Goal: Obtain resource: Download file/media

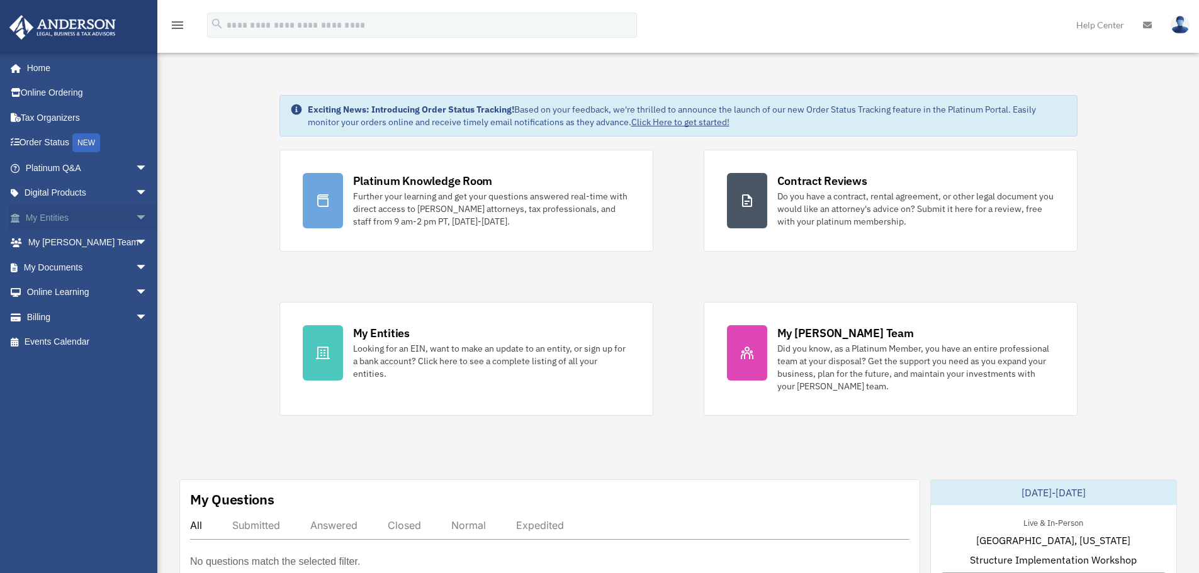
click at [135, 213] on span "arrow_drop_down" at bounding box center [147, 218] width 25 height 26
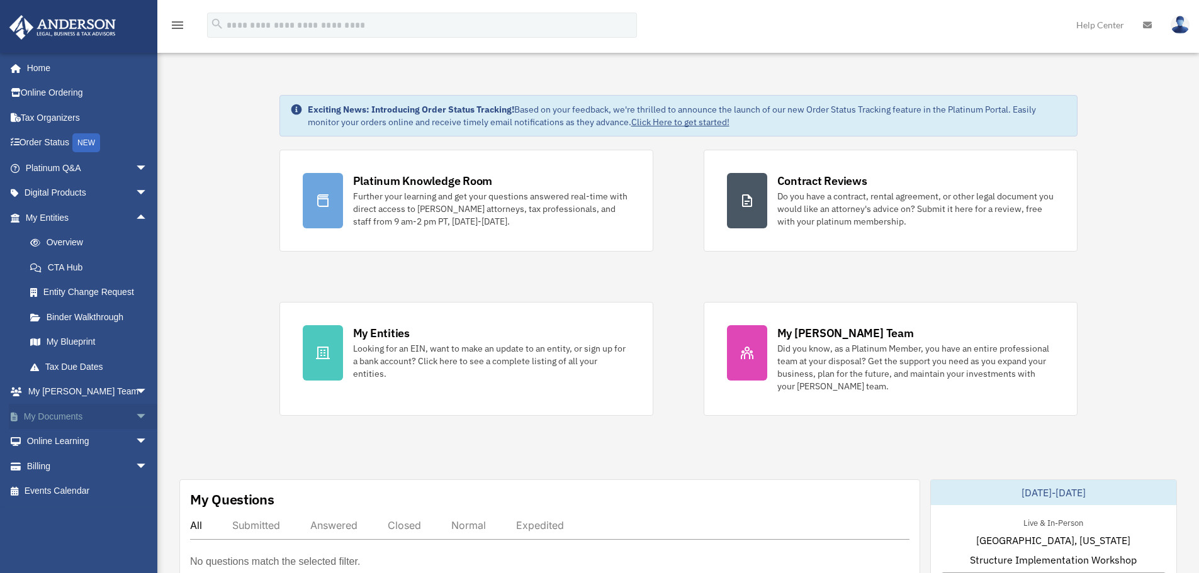
click at [135, 412] on span "arrow_drop_down" at bounding box center [147, 417] width 25 height 26
click at [52, 438] on link "Box" at bounding box center [92, 441] width 149 height 25
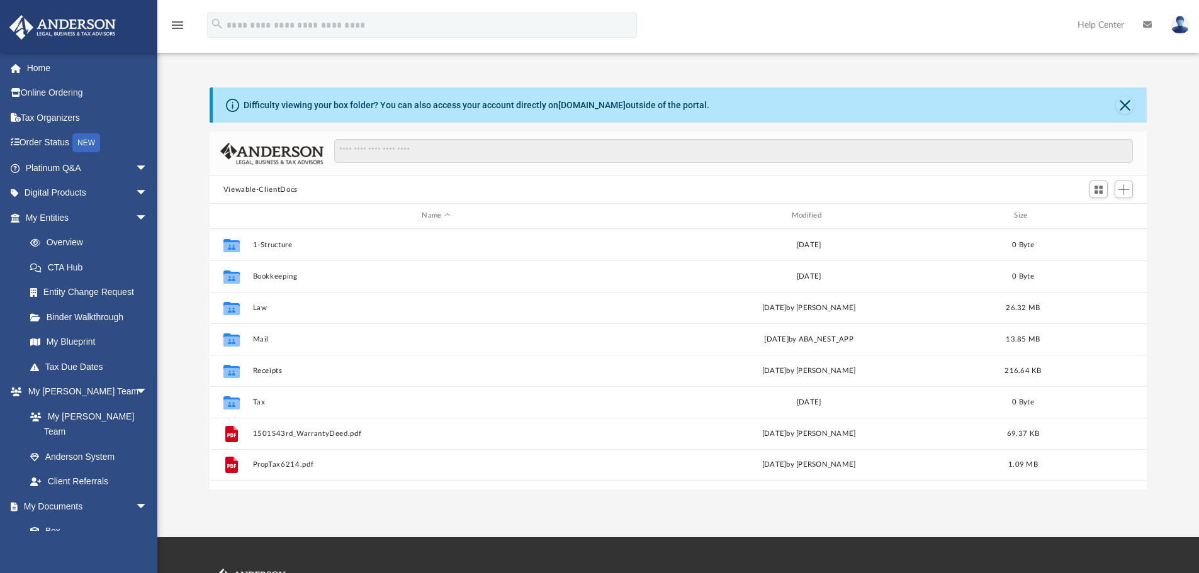
scroll to position [277, 928]
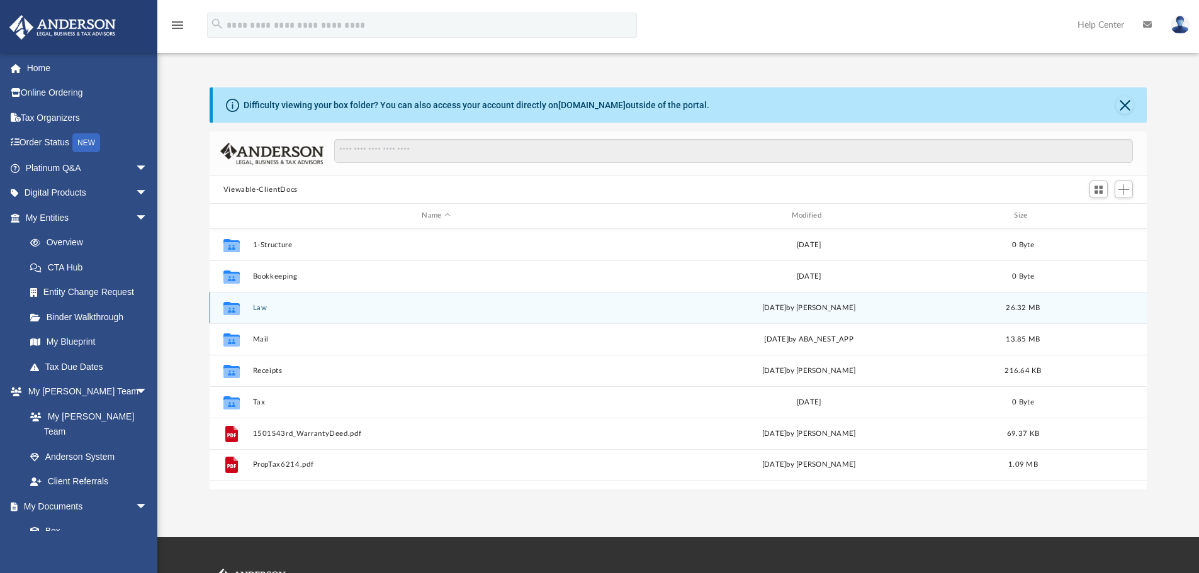
click at [261, 307] on button "Law" at bounding box center [435, 308] width 367 height 8
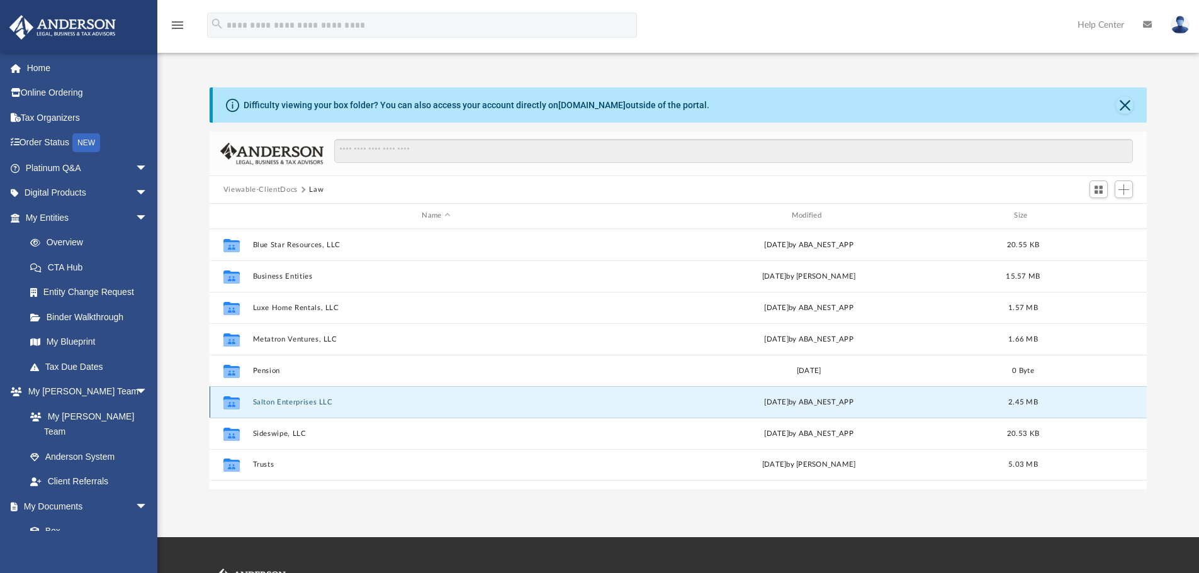
click at [292, 400] on button "Salton Enterprises LLC" at bounding box center [435, 402] width 367 height 8
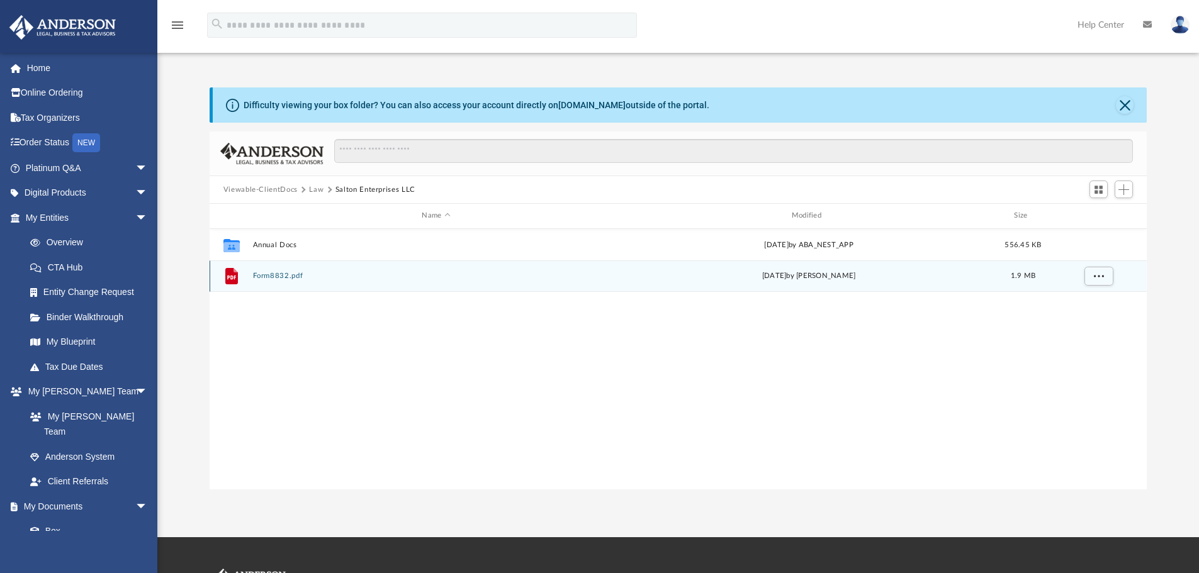
click at [274, 274] on button "Form8832.pdf" at bounding box center [435, 276] width 367 height 8
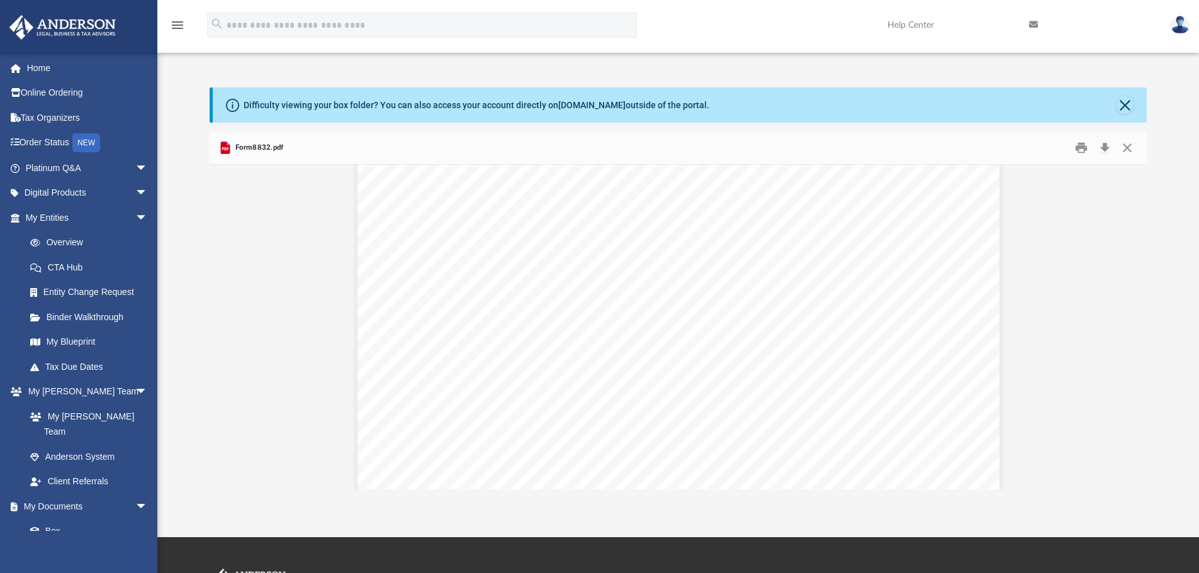
scroll to position [0, 0]
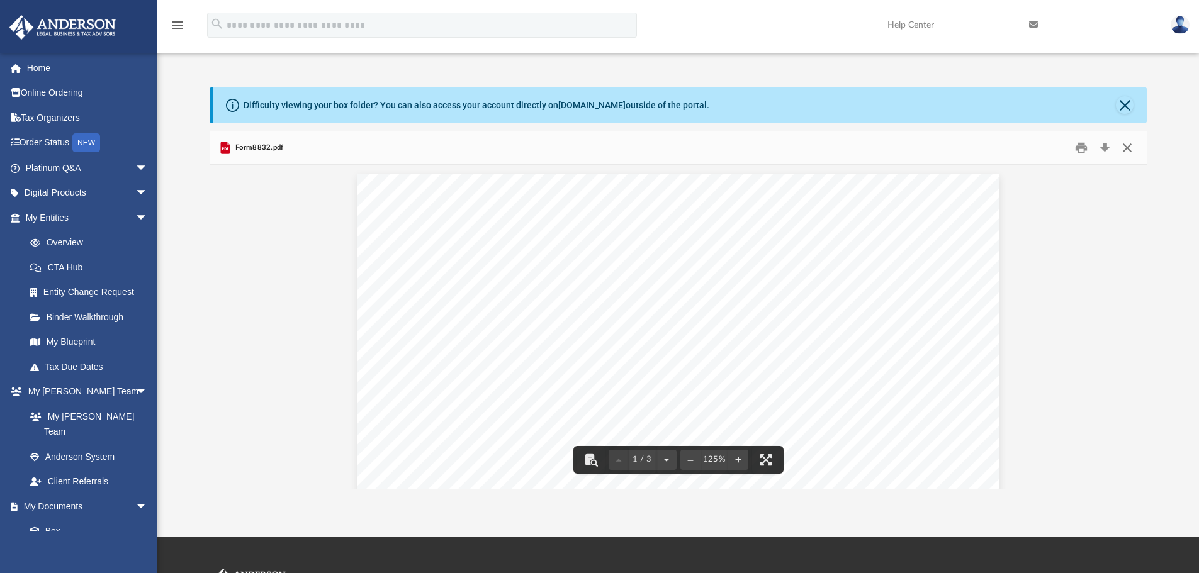
click at [1128, 151] on button "Close" at bounding box center [1127, 148] width 23 height 20
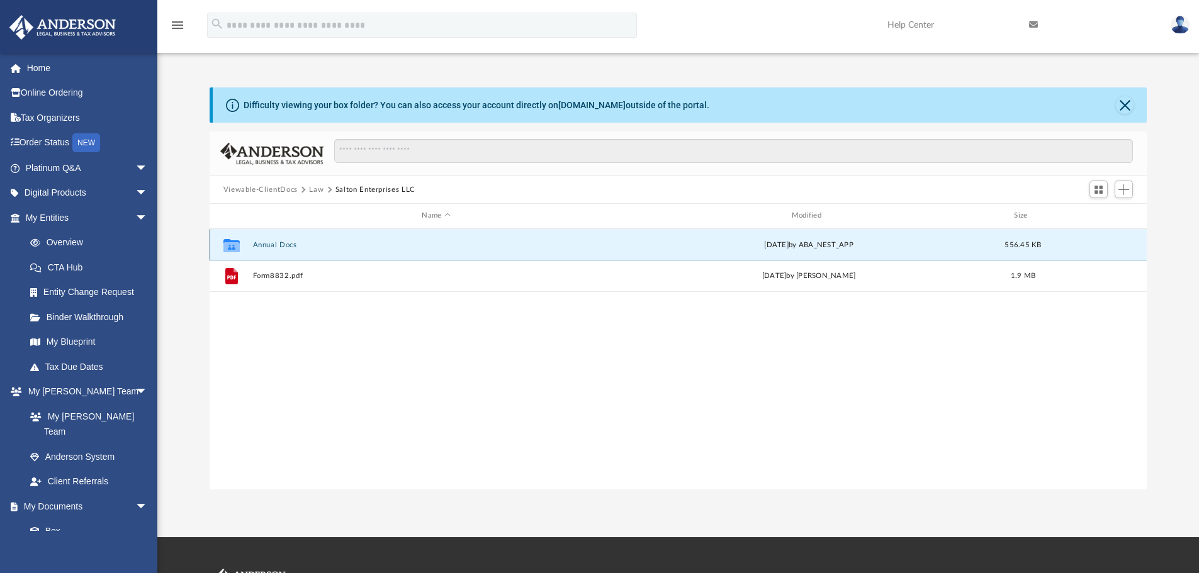
click at [273, 243] on button "Annual Docs" at bounding box center [435, 245] width 367 height 8
click at [273, 244] on button "Annual Docs" at bounding box center [435, 245] width 367 height 8
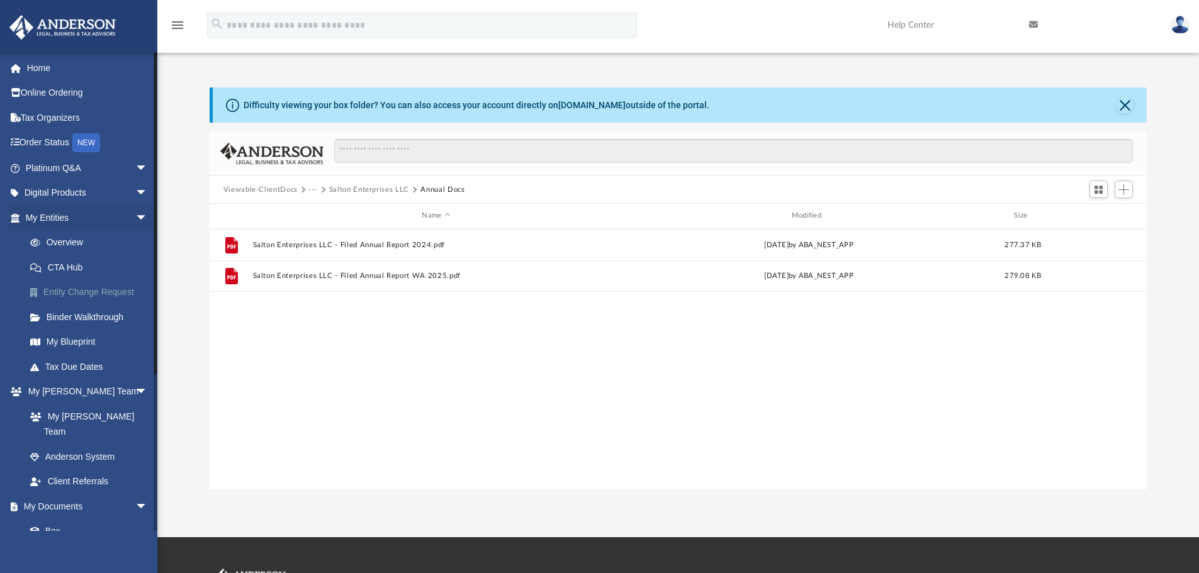
click at [110, 290] on link "Entity Change Request" at bounding box center [92, 292] width 149 height 25
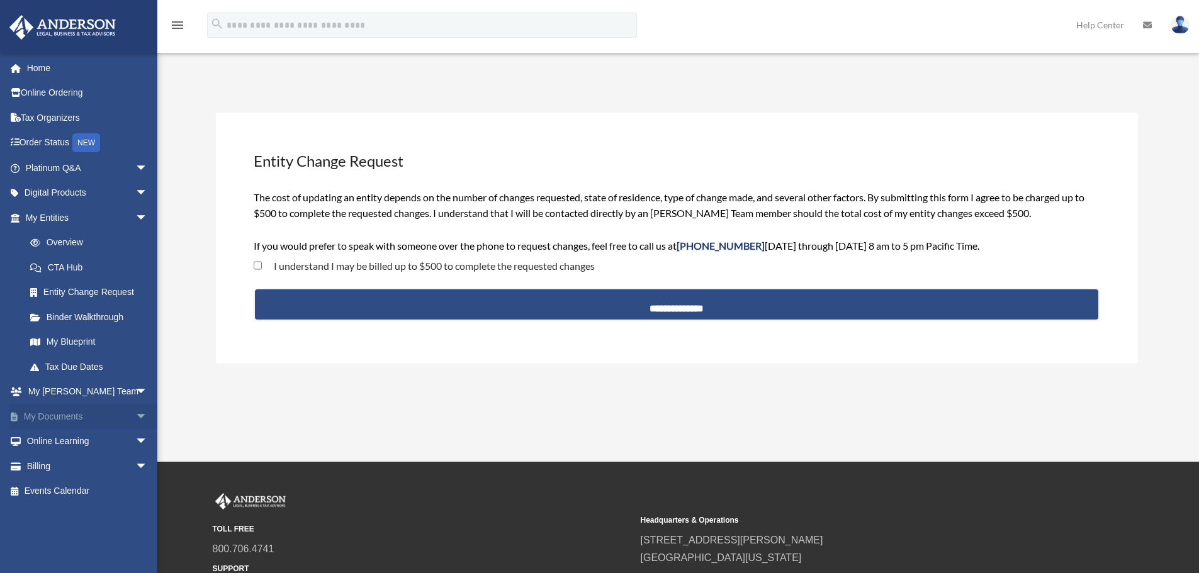
click at [135, 415] on span "arrow_drop_down" at bounding box center [147, 417] width 25 height 26
click at [52, 437] on link "Box" at bounding box center [92, 441] width 149 height 25
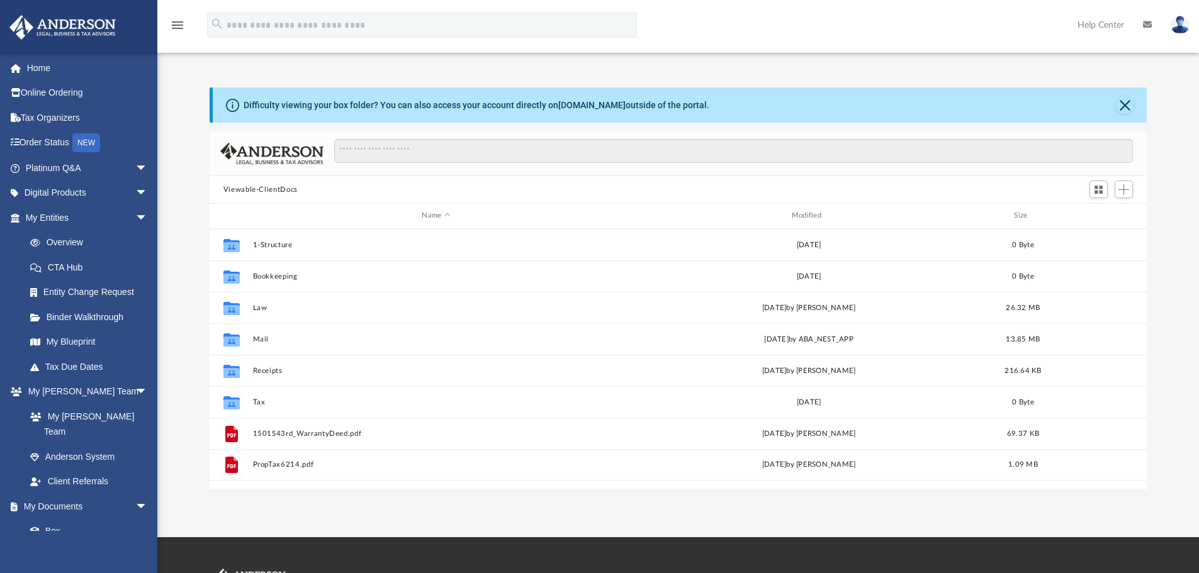
scroll to position [277, 928]
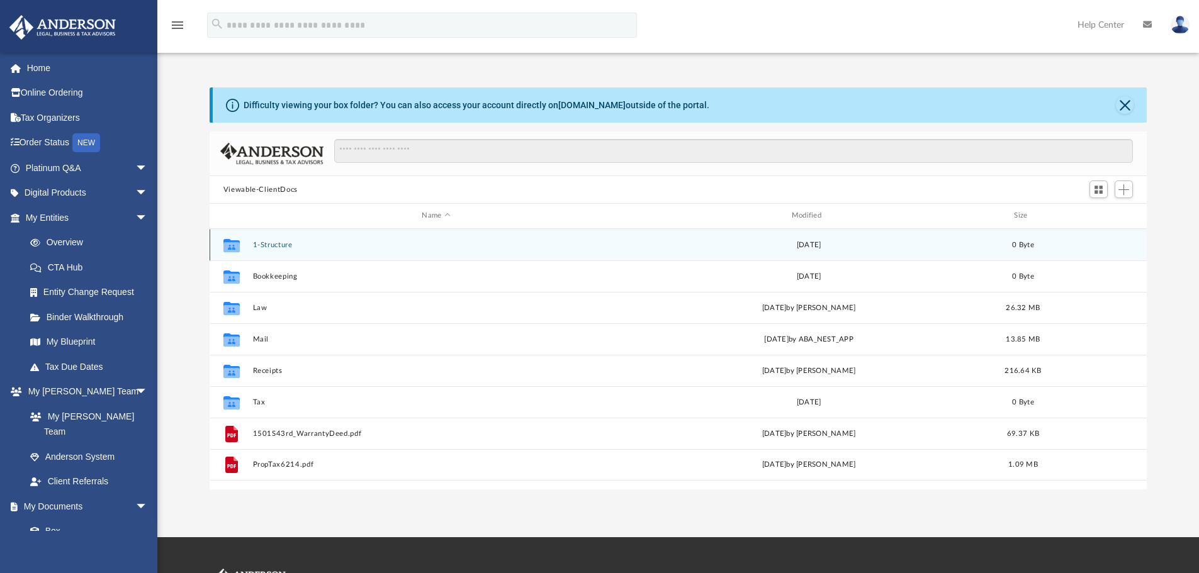
click at [278, 244] on button "1-Structure" at bounding box center [435, 245] width 367 height 8
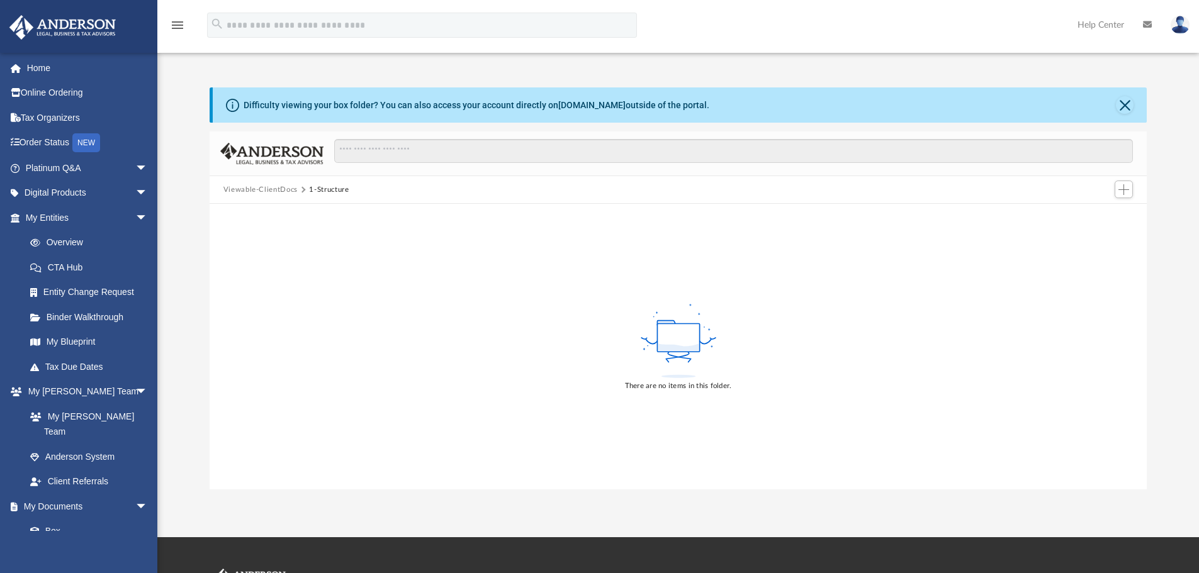
click at [266, 188] on button "Viewable-ClientDocs" at bounding box center [260, 189] width 74 height 11
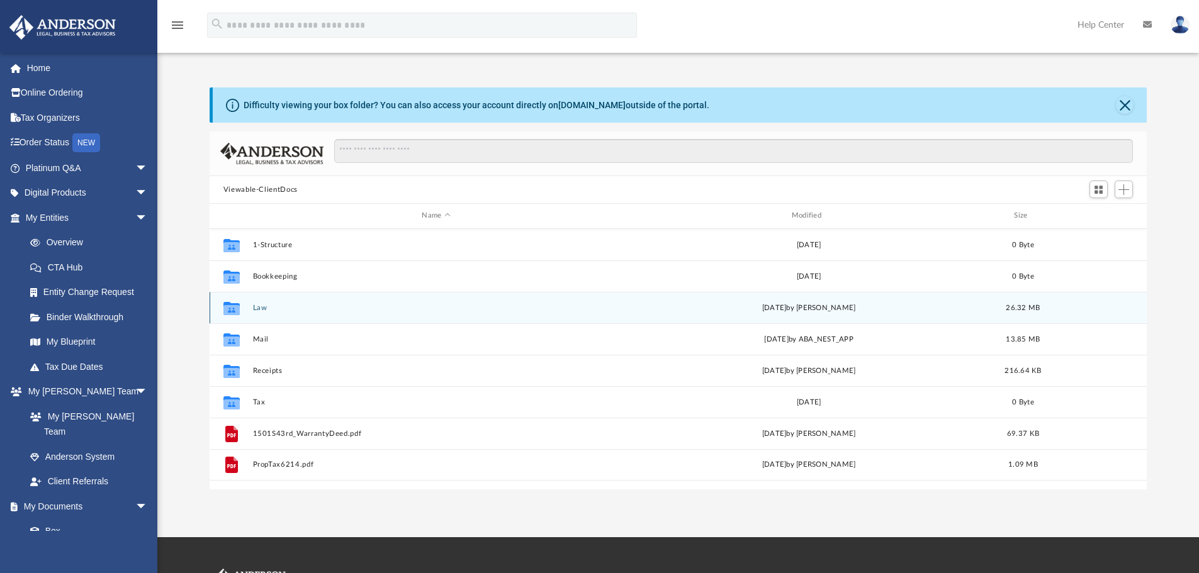
click at [259, 307] on button "Law" at bounding box center [435, 308] width 367 height 8
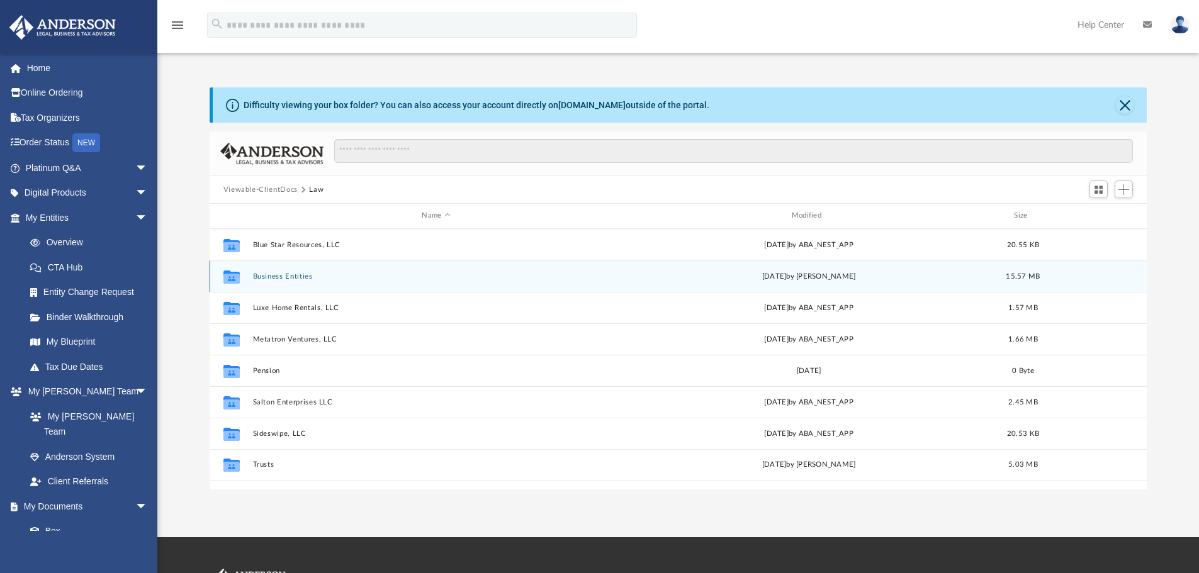
click at [276, 274] on button "Business Entities" at bounding box center [435, 277] width 367 height 8
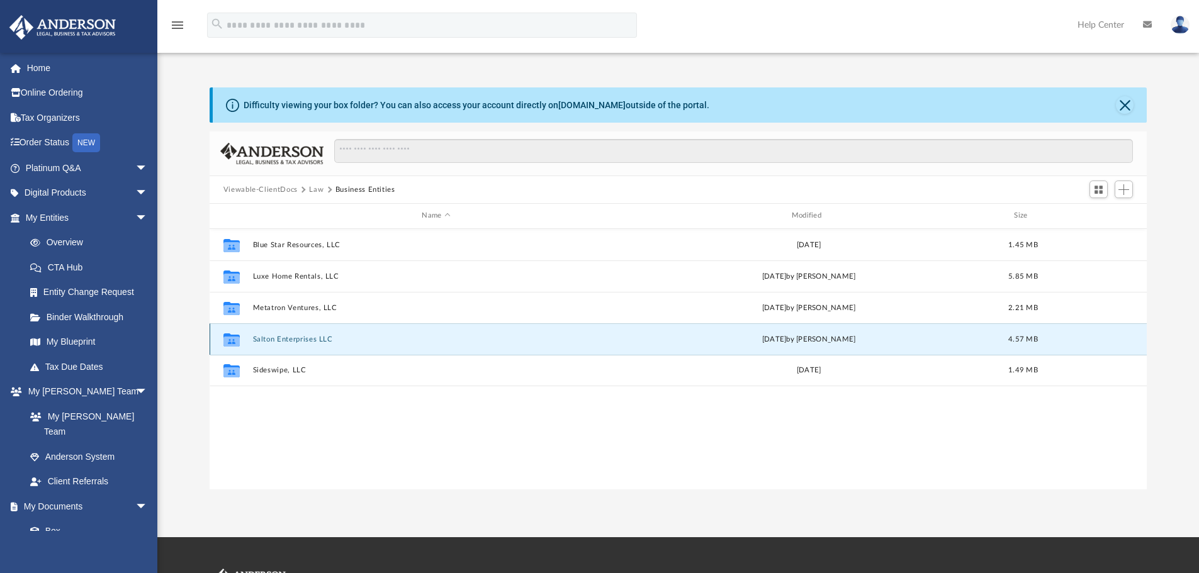
click at [296, 337] on button "Salton Enterprises LLC" at bounding box center [435, 339] width 367 height 8
click at [295, 340] on button "Salton Enterprises LLC" at bounding box center [435, 339] width 367 height 8
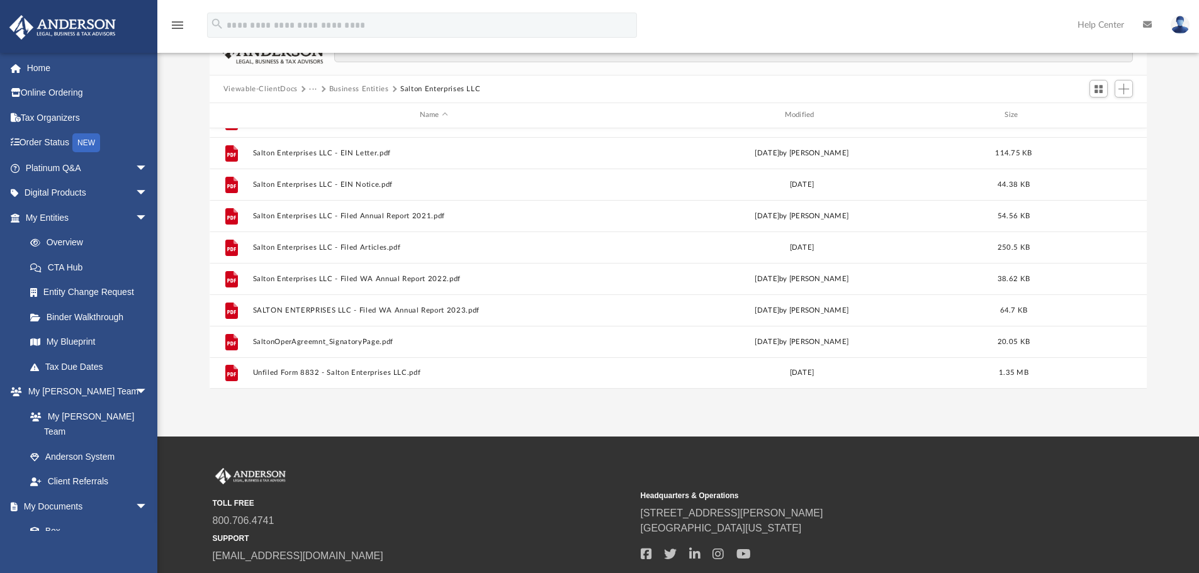
scroll to position [126, 0]
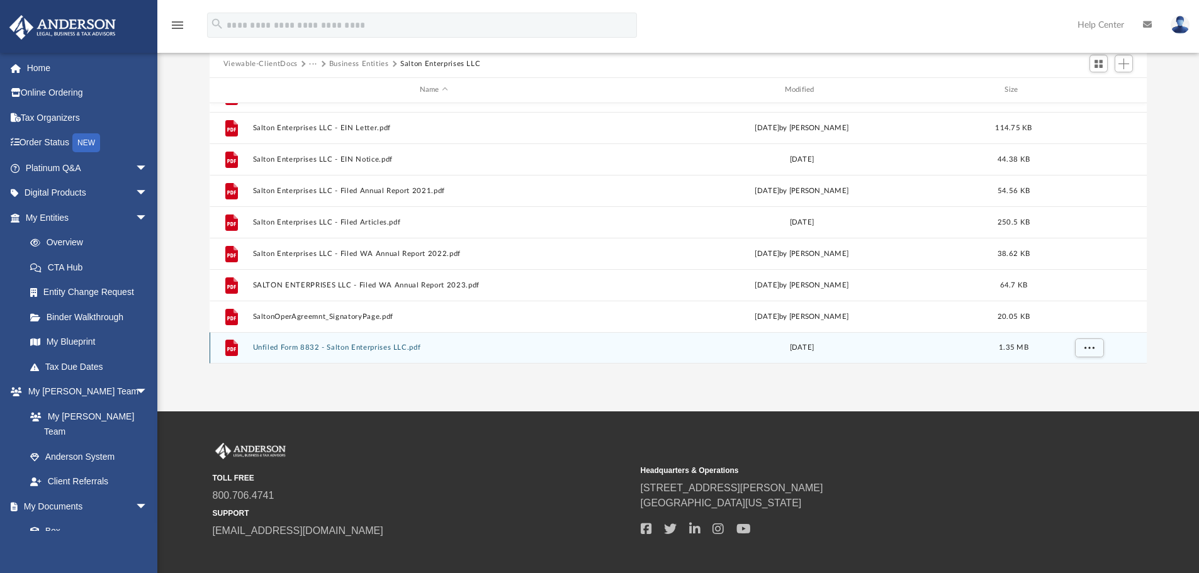
click at [343, 348] on button "Unfiled Form 8832 - Salton Enterprises LLC.pdf" at bounding box center [433, 348] width 363 height 8
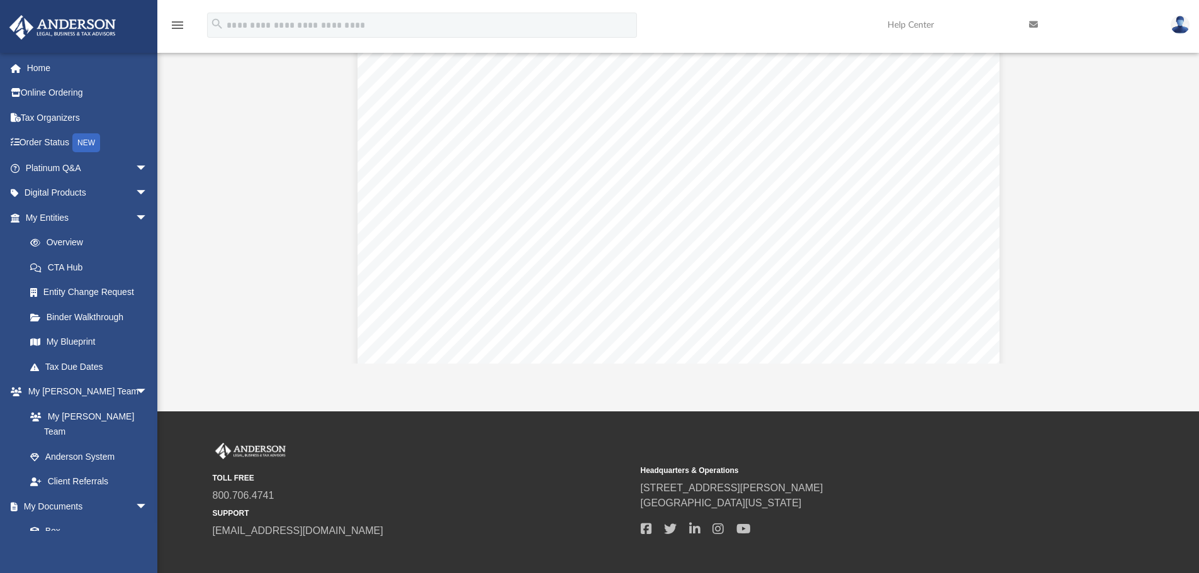
scroll to position [0, 0]
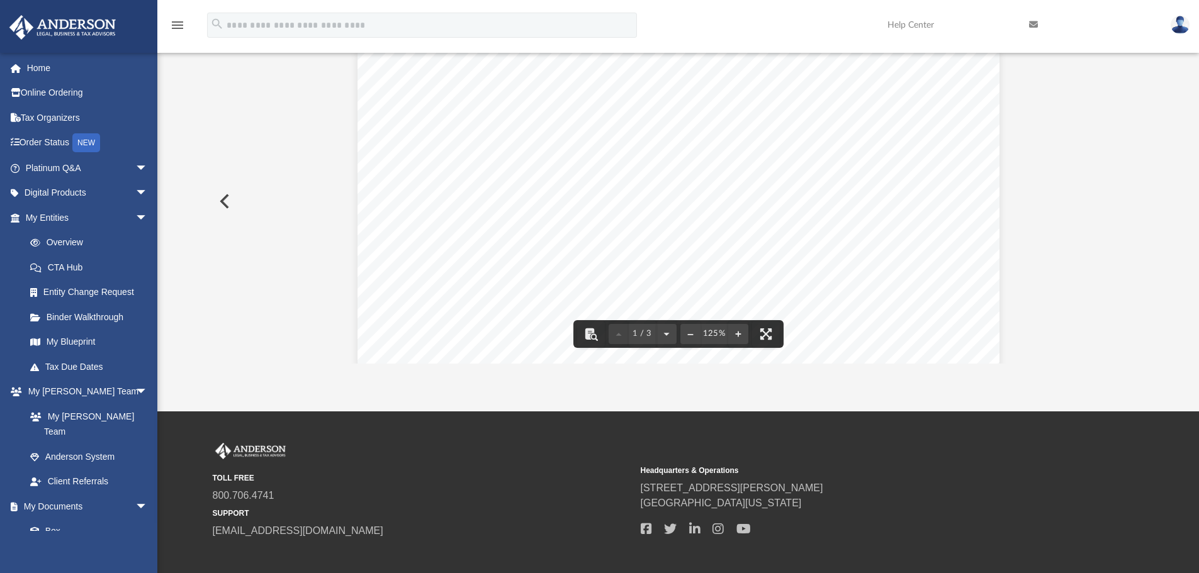
click at [223, 197] on button "Preview" at bounding box center [224, 201] width 28 height 35
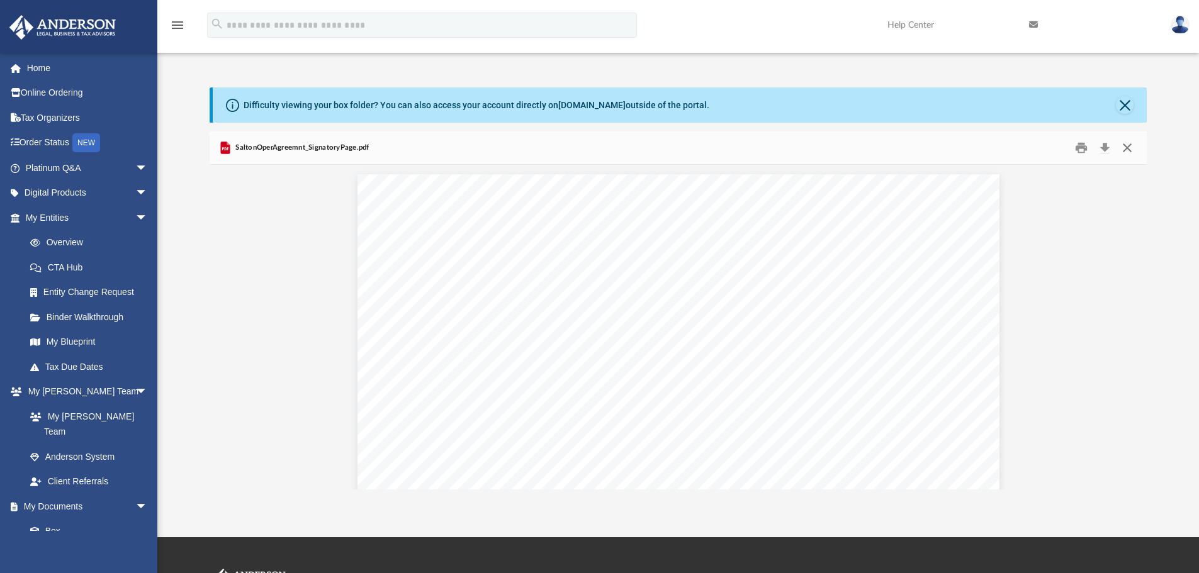
click at [1129, 144] on button "Close" at bounding box center [1127, 148] width 23 height 20
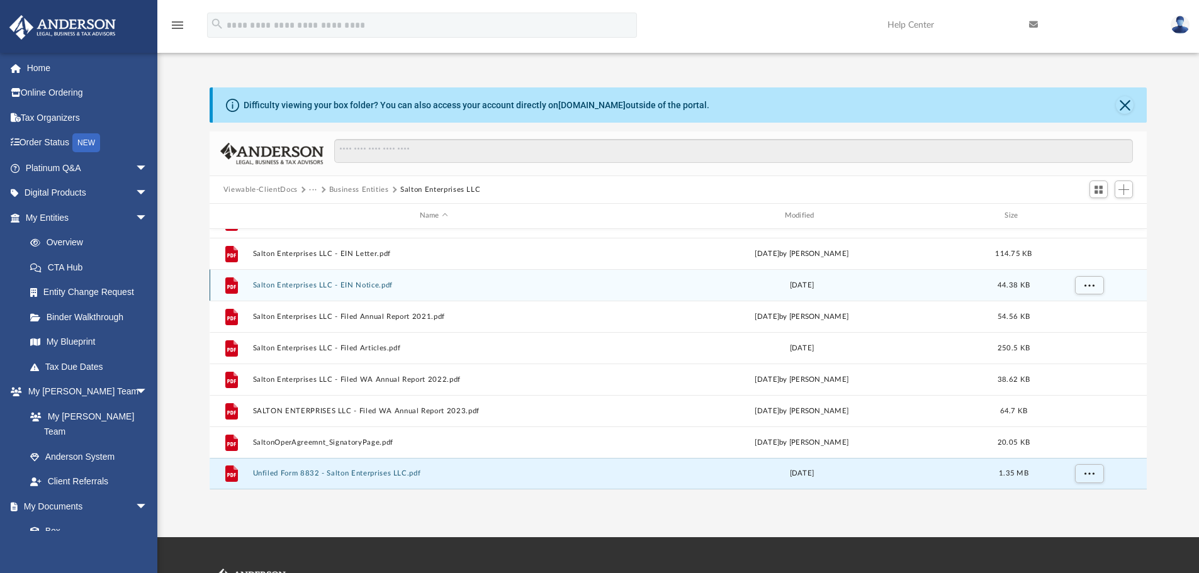
click at [368, 283] on button "Salton Enterprises LLC - EIN Notice.pdf" at bounding box center [433, 285] width 363 height 8
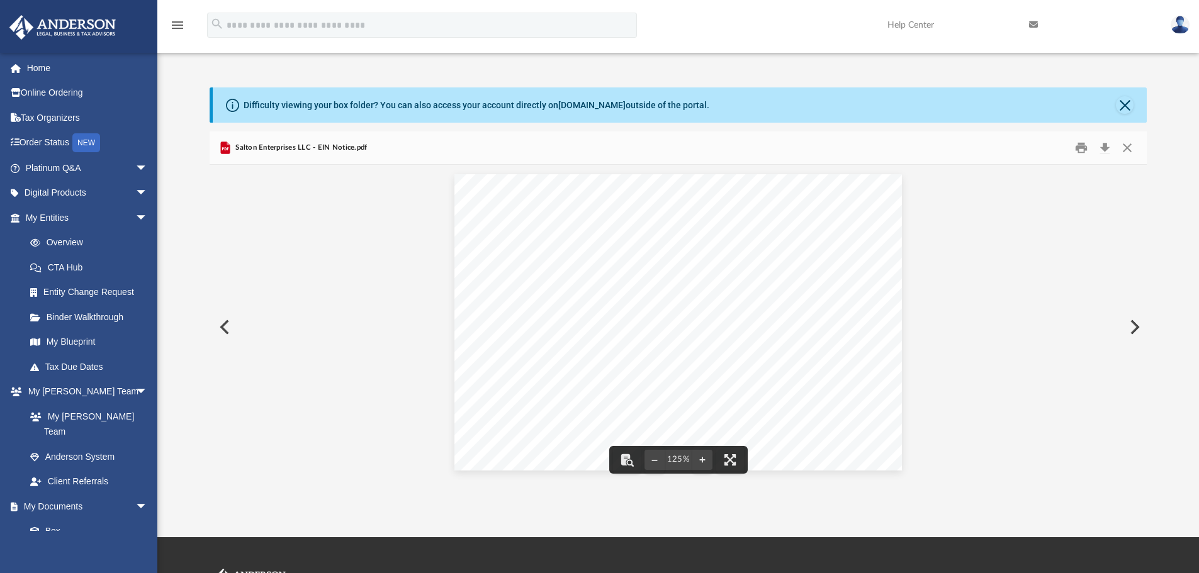
click at [224, 321] on button "Preview" at bounding box center [224, 327] width 28 height 35
click at [1127, 145] on button "Close" at bounding box center [1127, 148] width 23 height 20
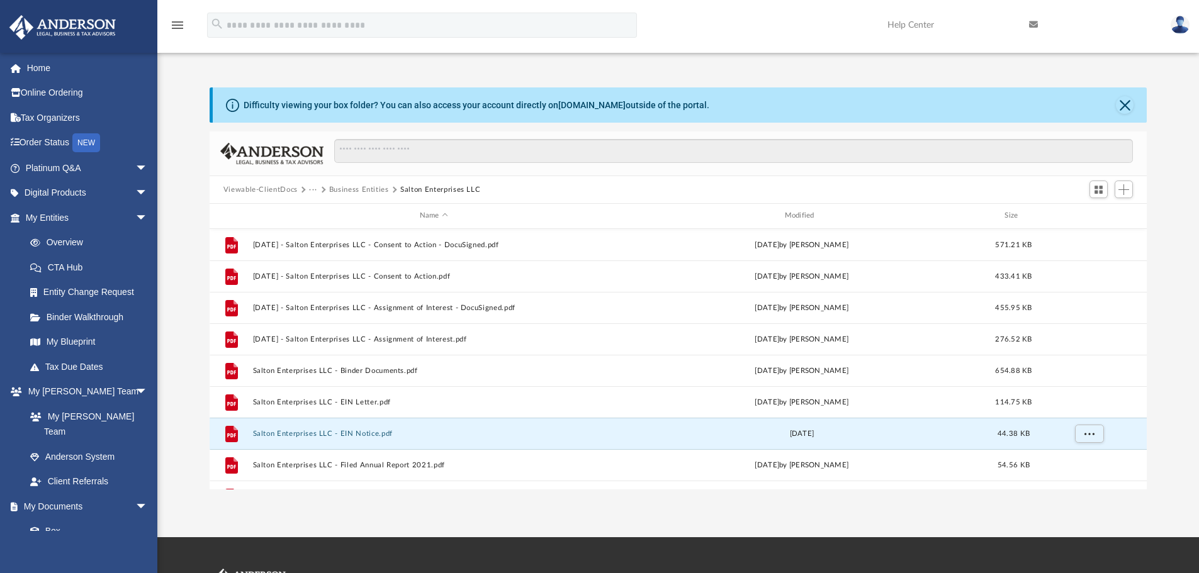
click at [355, 186] on button "Business Entities" at bounding box center [359, 189] width 60 height 11
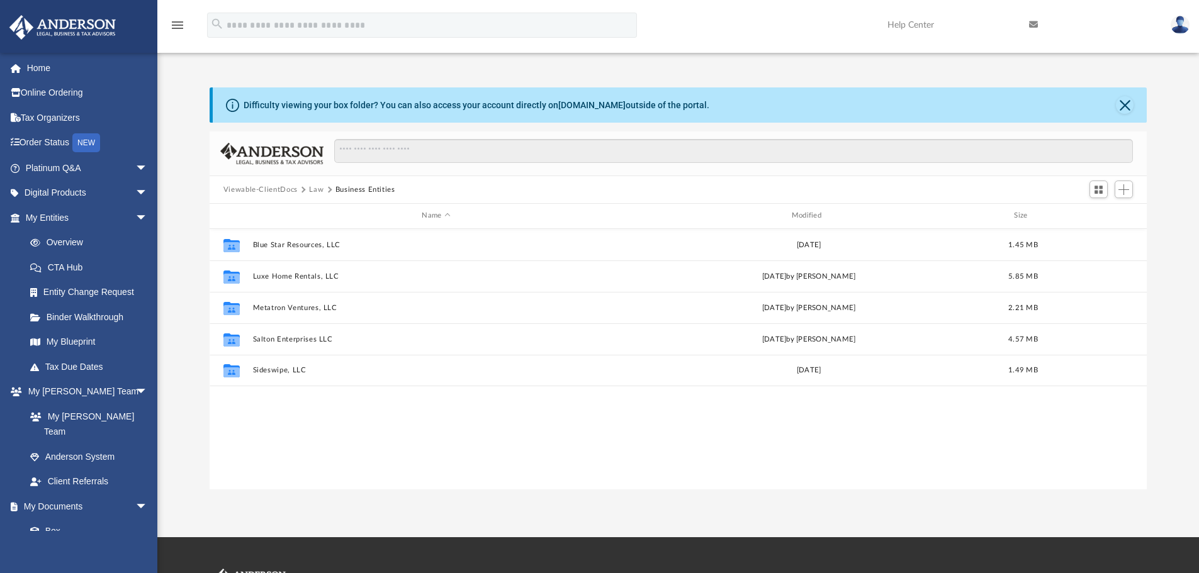
click at [313, 187] on button "Law" at bounding box center [316, 189] width 14 height 11
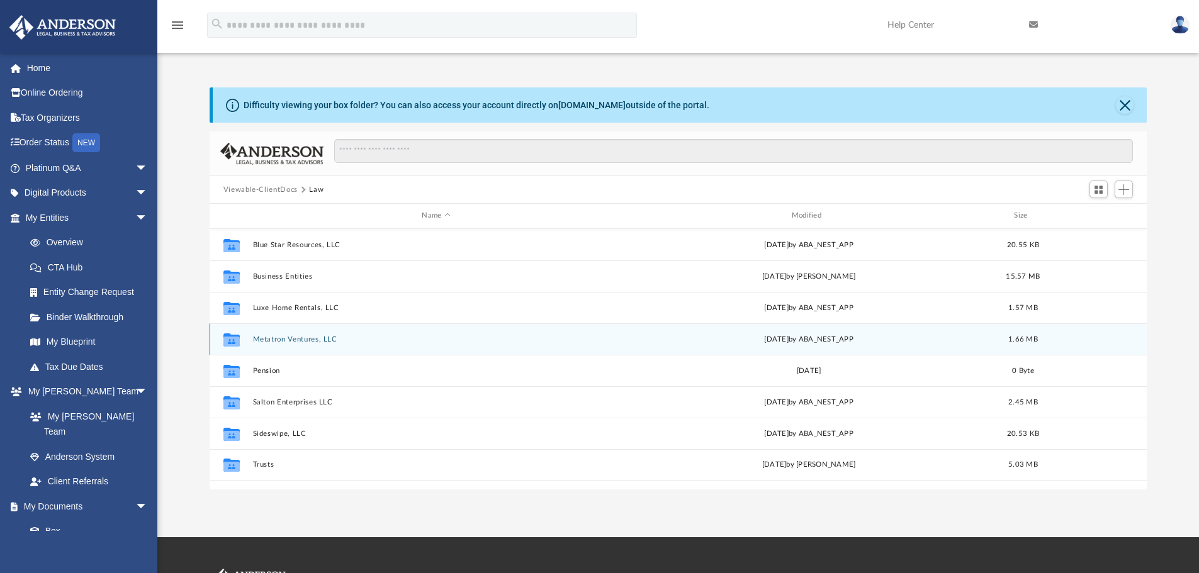
click at [300, 339] on button "Metatron Ventures, LLC" at bounding box center [435, 339] width 367 height 8
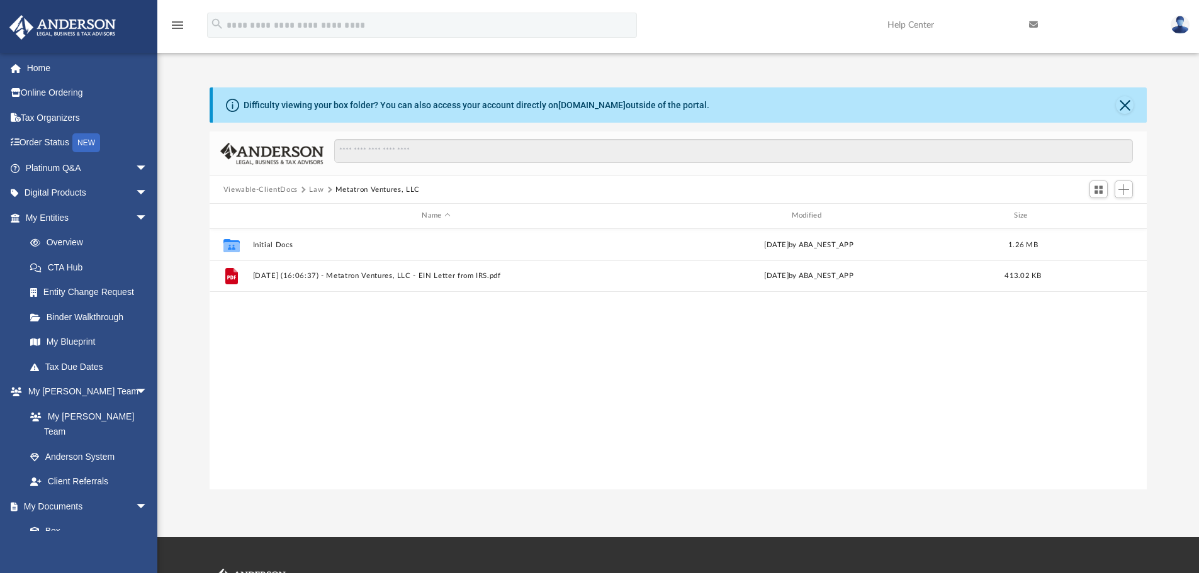
click at [313, 186] on button "Law" at bounding box center [316, 189] width 14 height 11
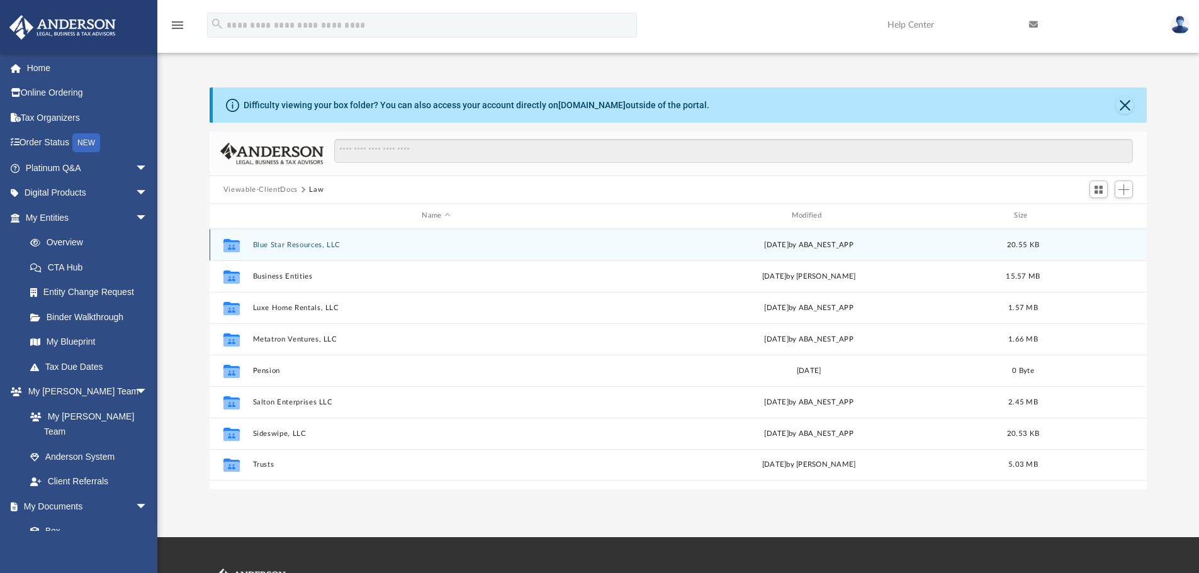
click at [296, 245] on button "Blue Star Resources, LLC" at bounding box center [435, 245] width 367 height 8
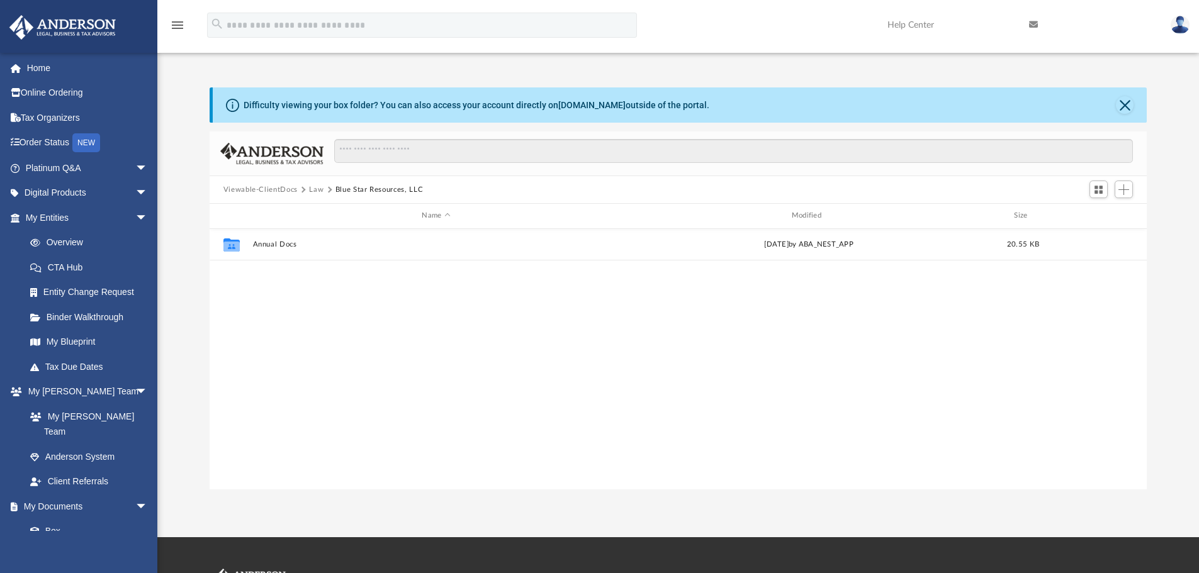
click at [314, 189] on button "Law" at bounding box center [316, 189] width 14 height 11
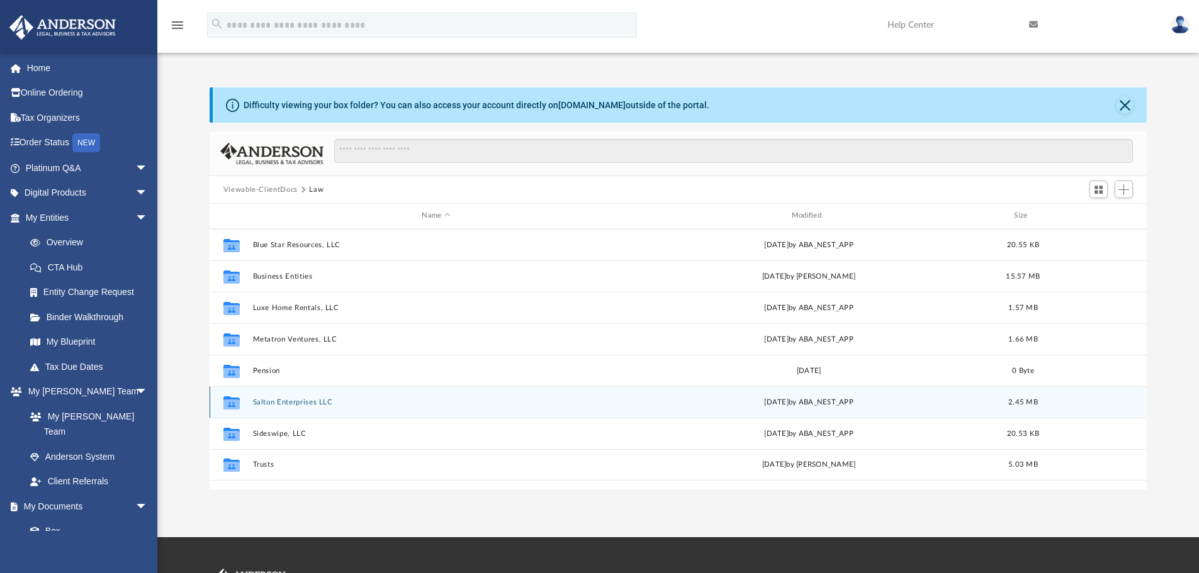
click at [285, 402] on button "Salton Enterprises LLC" at bounding box center [435, 402] width 367 height 8
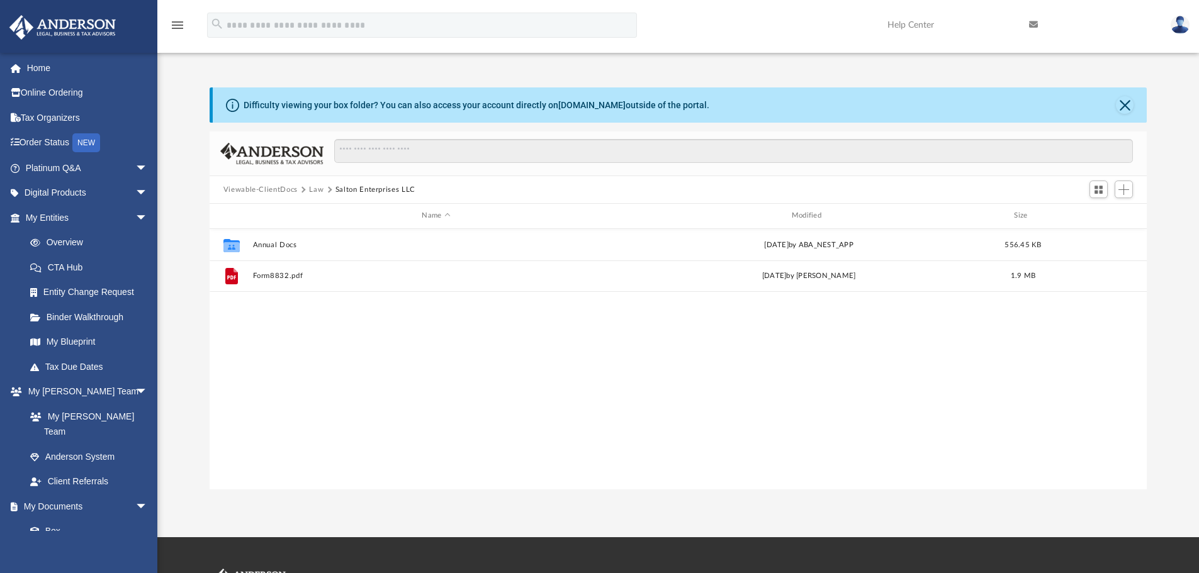
drag, startPoint x: 318, startPoint y: 189, endPoint x: 315, endPoint y: 205, distance: 15.9
click at [318, 189] on button "Law" at bounding box center [316, 189] width 14 height 11
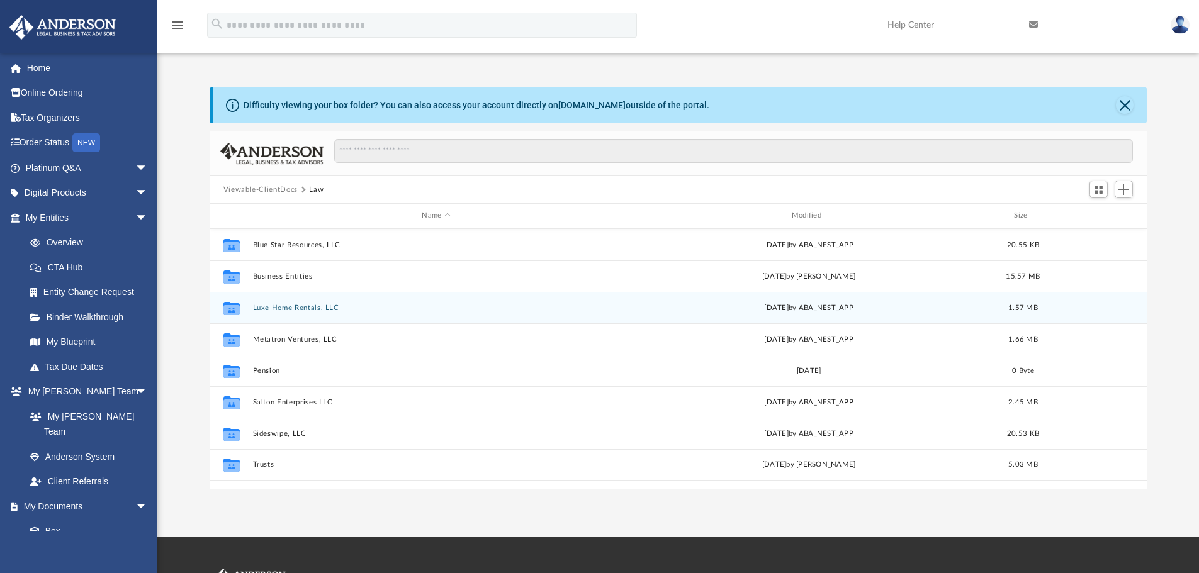
click at [279, 307] on button "Luxe Home Rentals, LLC" at bounding box center [435, 308] width 367 height 8
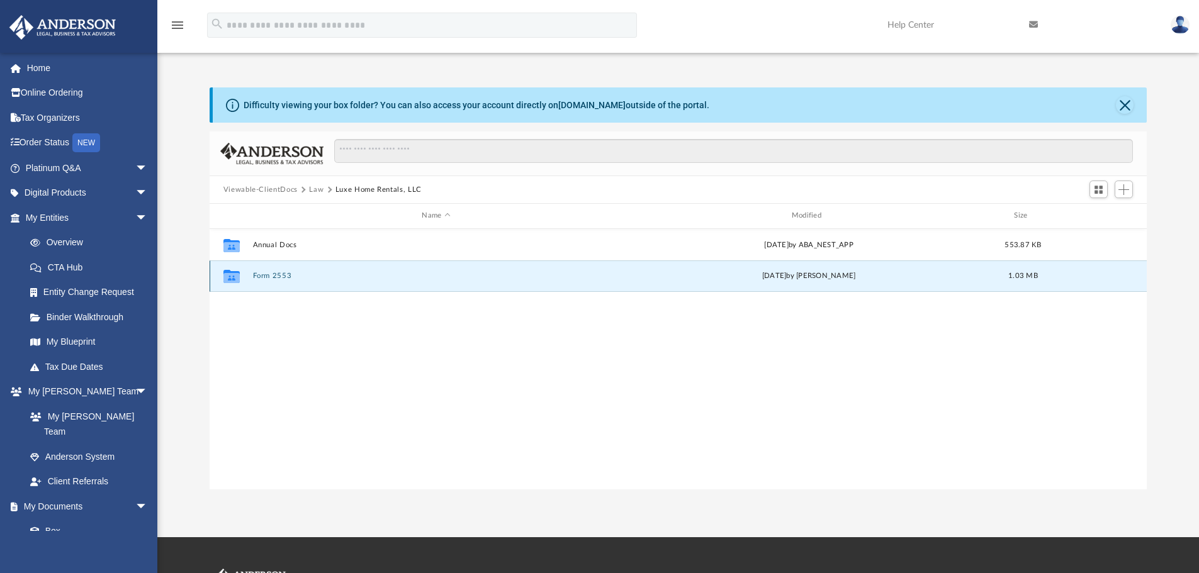
click at [276, 276] on button "Form 2553" at bounding box center [435, 276] width 367 height 8
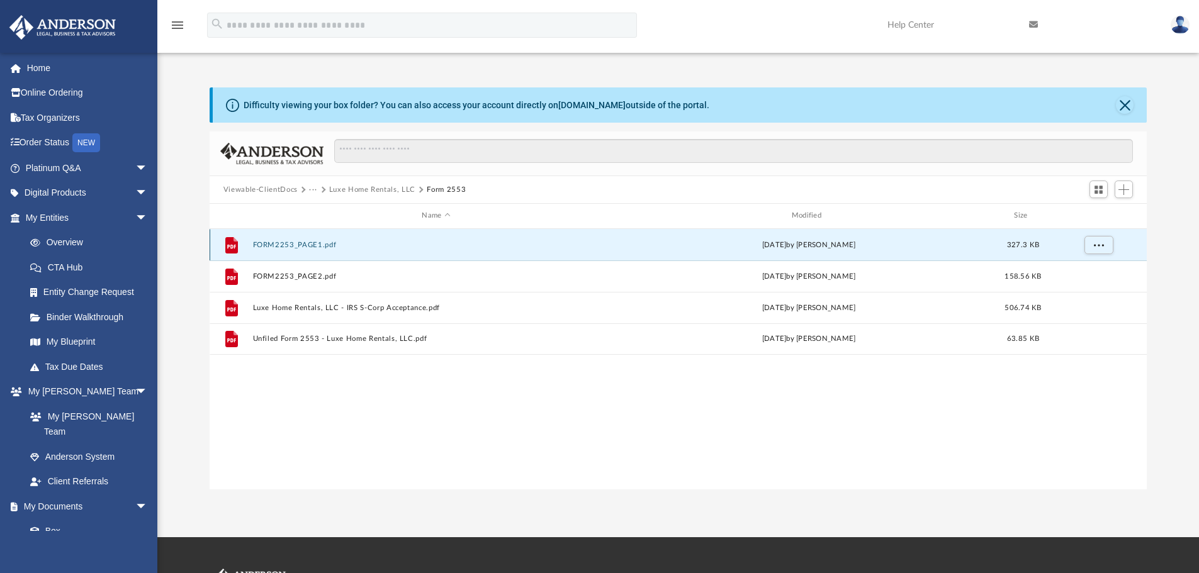
click at [264, 242] on button "FORM2253_PAGE1.pdf" at bounding box center [435, 245] width 367 height 8
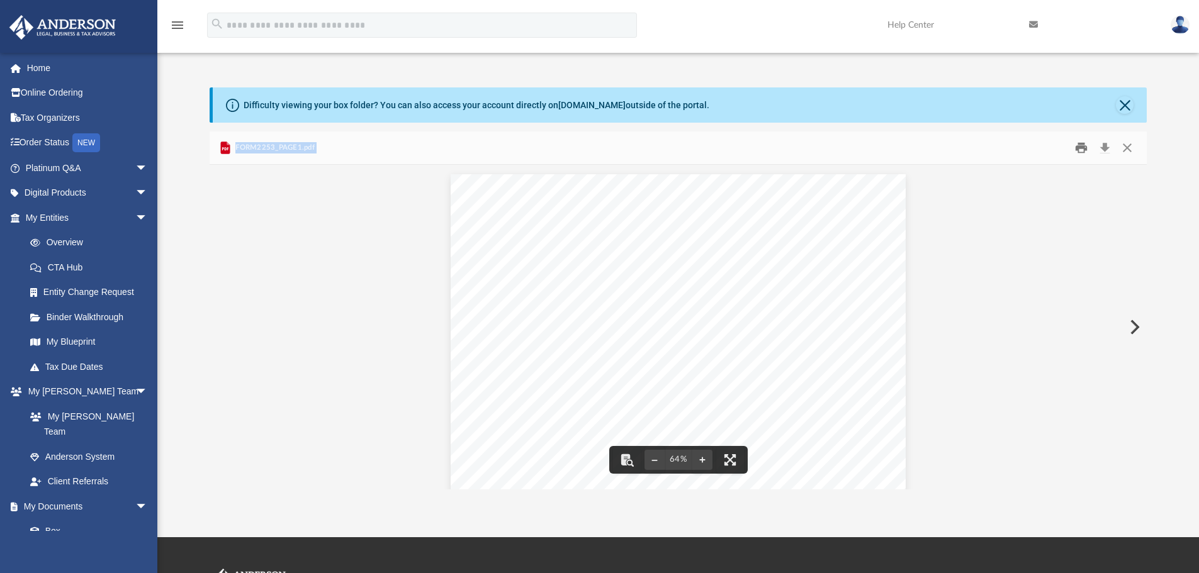
click at [1083, 145] on button "Print" at bounding box center [1081, 148] width 25 height 20
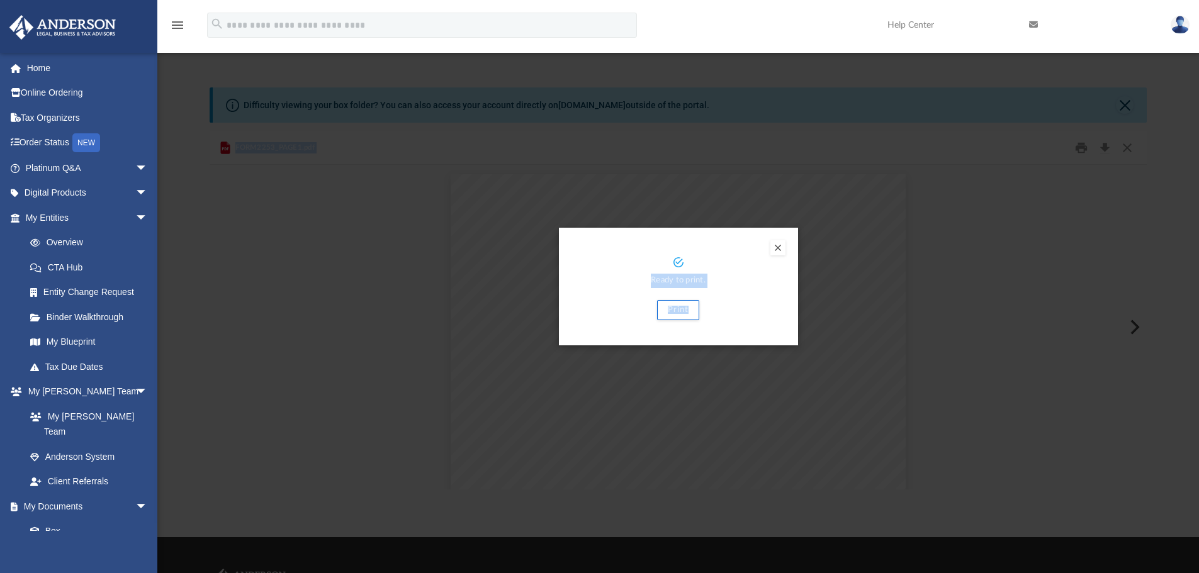
click at [778, 240] on button "Preview" at bounding box center [777, 247] width 15 height 15
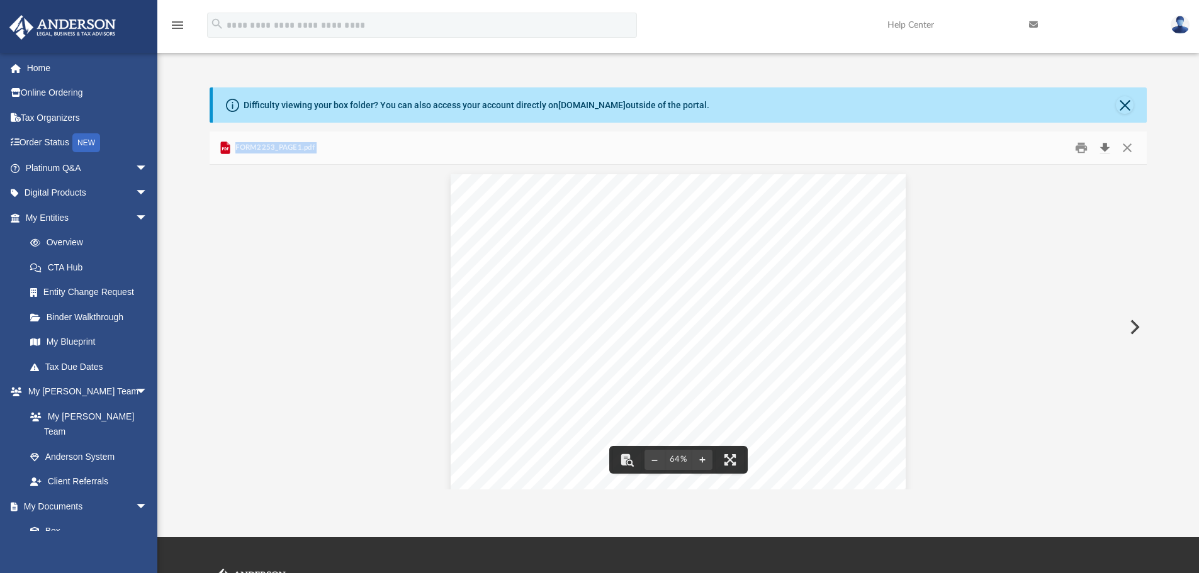
click at [1104, 140] on button "Download" at bounding box center [1104, 148] width 23 height 20
click at [1129, 145] on button "Close" at bounding box center [1127, 148] width 23 height 20
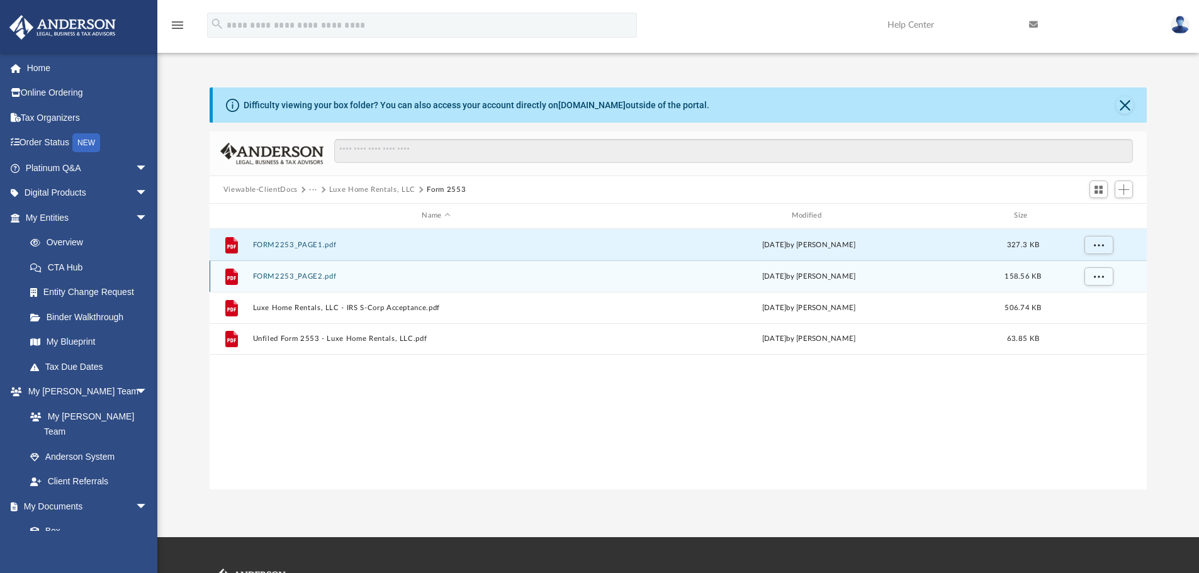
click at [266, 276] on button "FORM2253_PAGE2.pdf" at bounding box center [435, 277] width 367 height 8
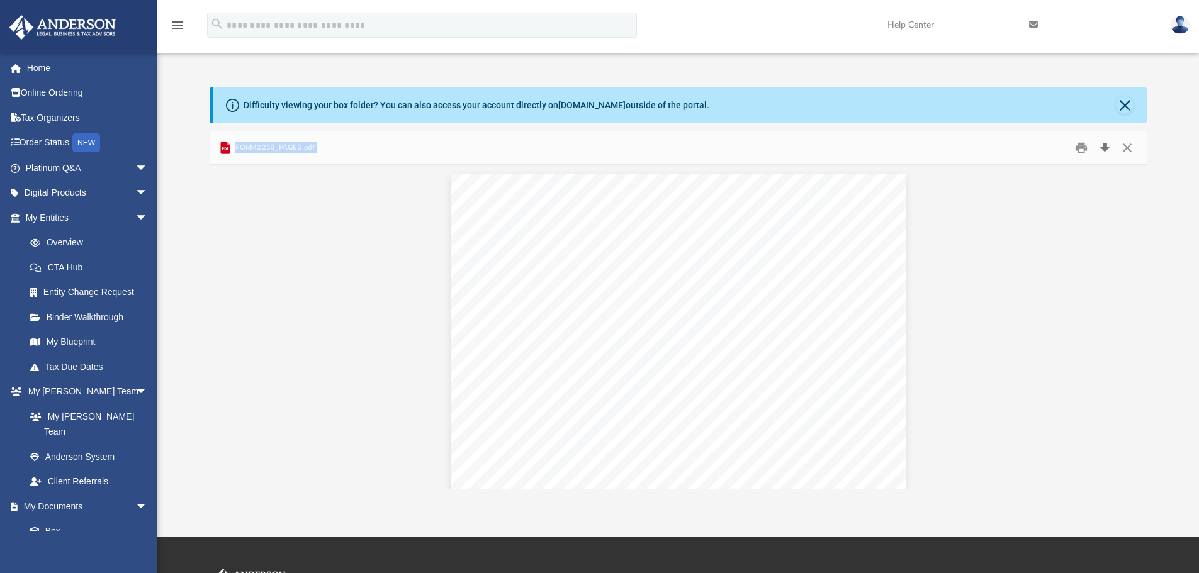
click at [1107, 144] on button "Download" at bounding box center [1104, 148] width 23 height 20
